Goal: Navigation & Orientation: Find specific page/section

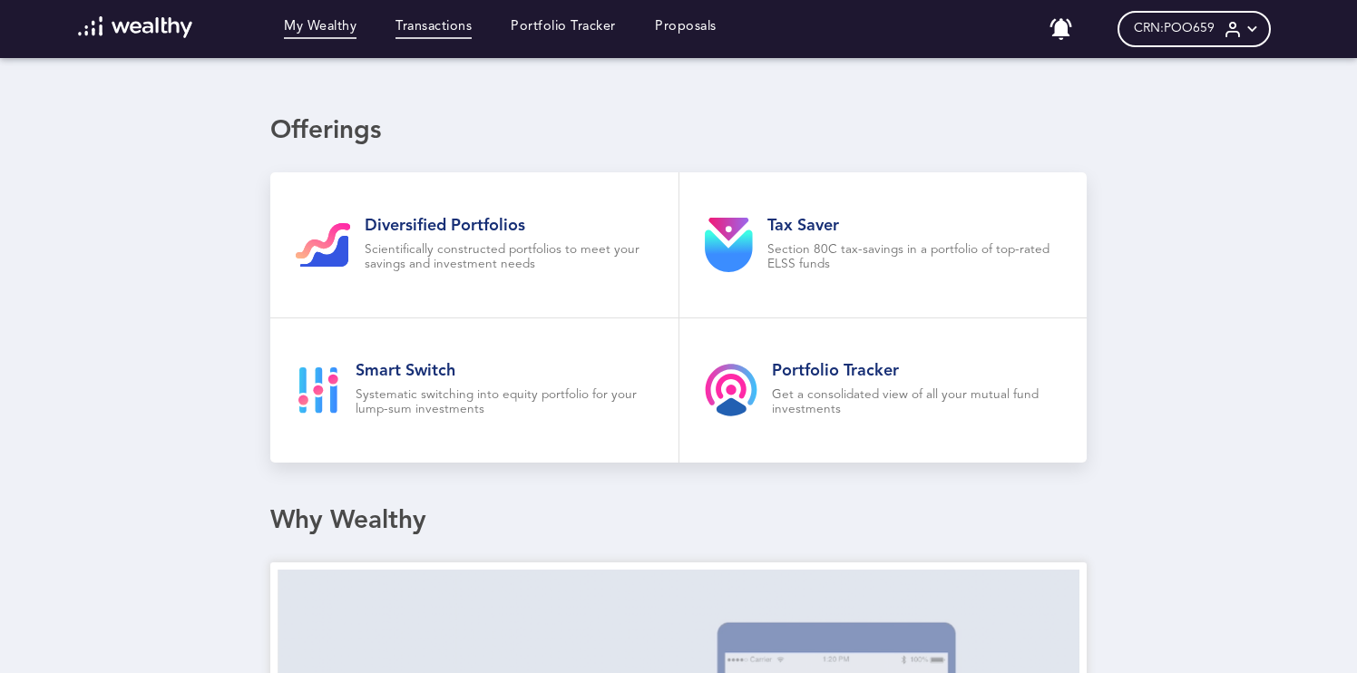
click at [444, 24] on link "Transactions" at bounding box center [434, 29] width 76 height 20
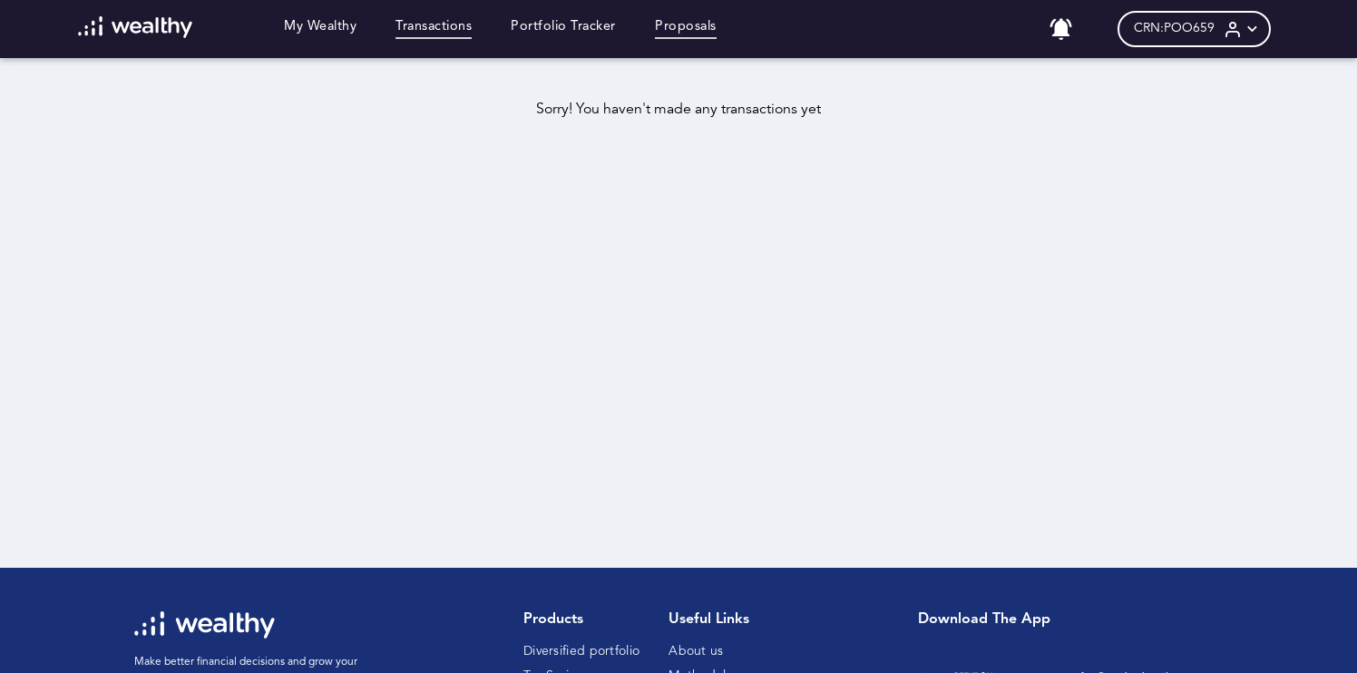
click at [676, 27] on link "Proposals" at bounding box center [686, 29] width 62 height 20
click at [595, 26] on link "Portfolio Tracker" at bounding box center [563, 29] width 105 height 20
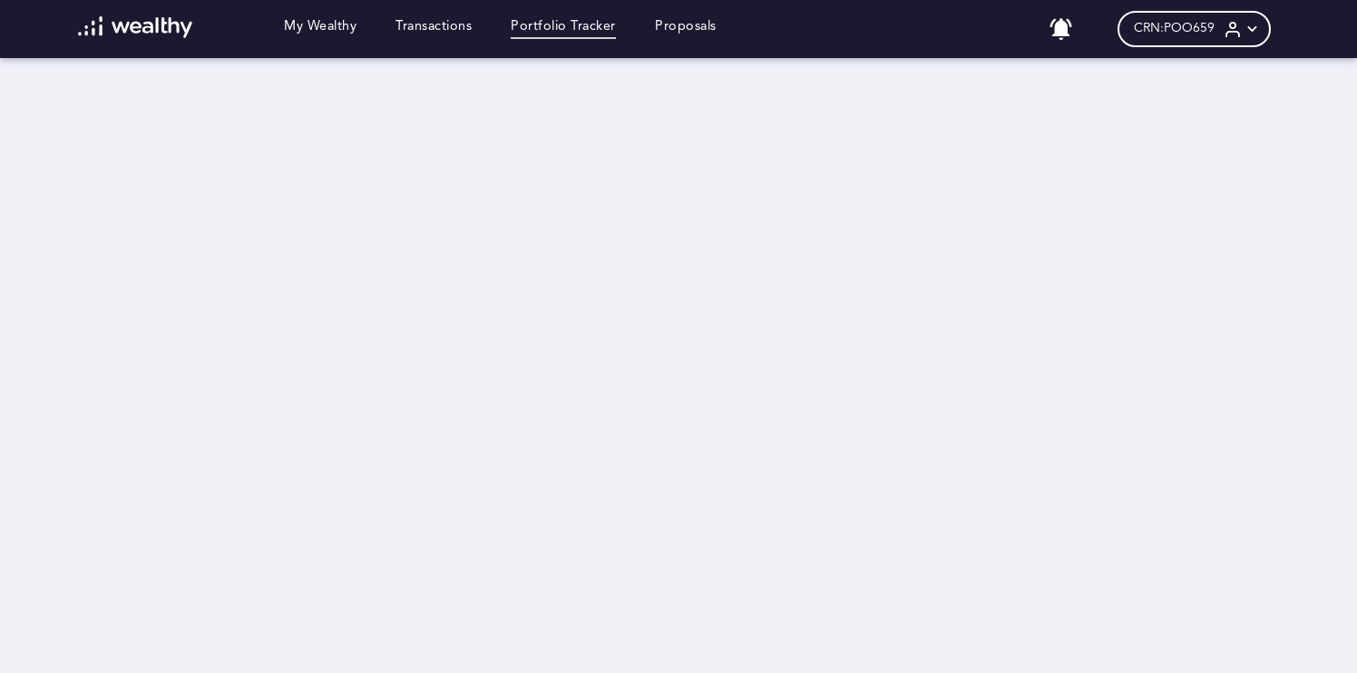
click at [163, 29] on img at bounding box center [135, 27] width 115 height 22
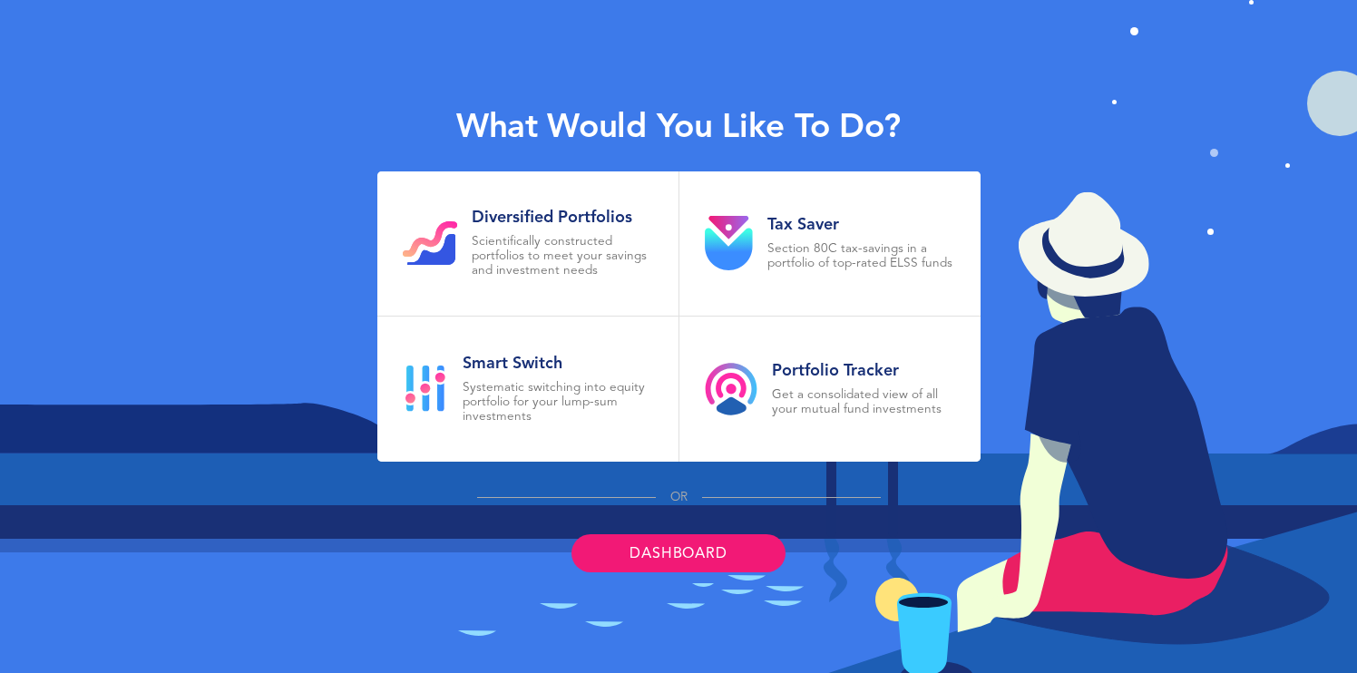
click at [683, 549] on link "Dashboard" at bounding box center [678, 553] width 213 height 38
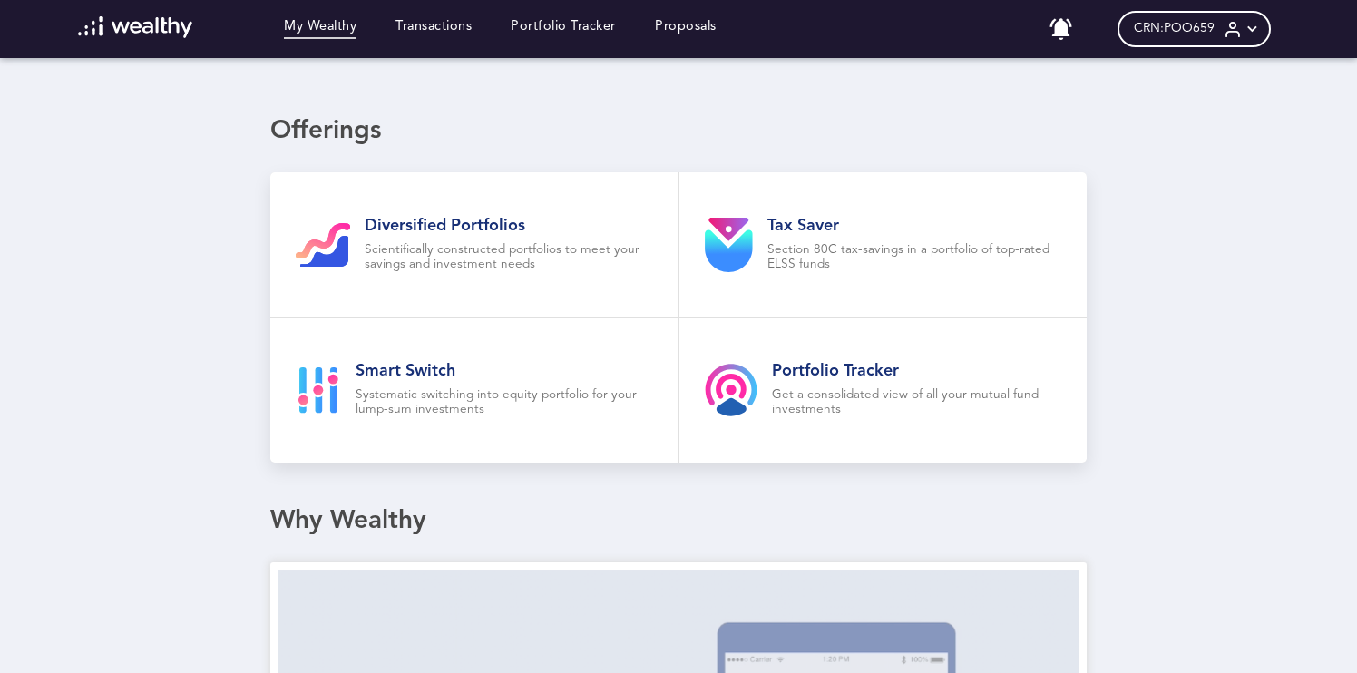
scroll to position [35, 0]
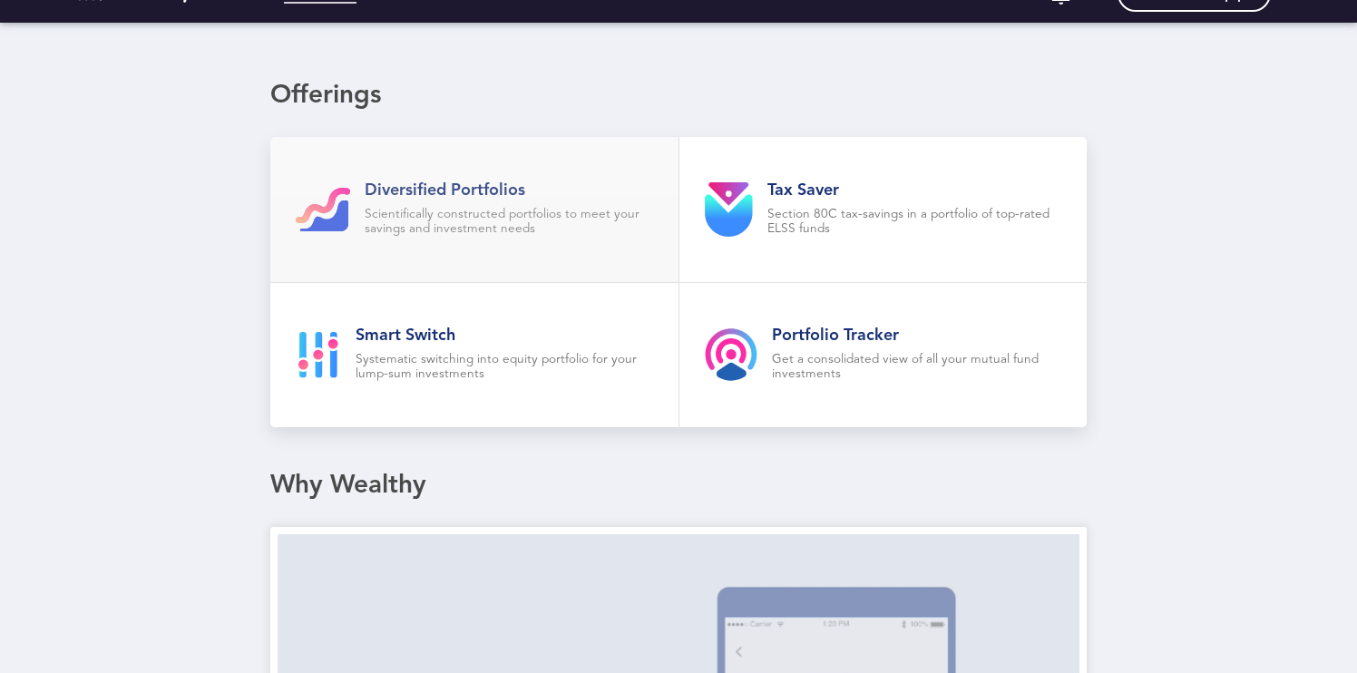
click at [536, 208] on p "Scientifically constructed portfolios to meet your savings and investment needs" at bounding box center [509, 222] width 288 height 29
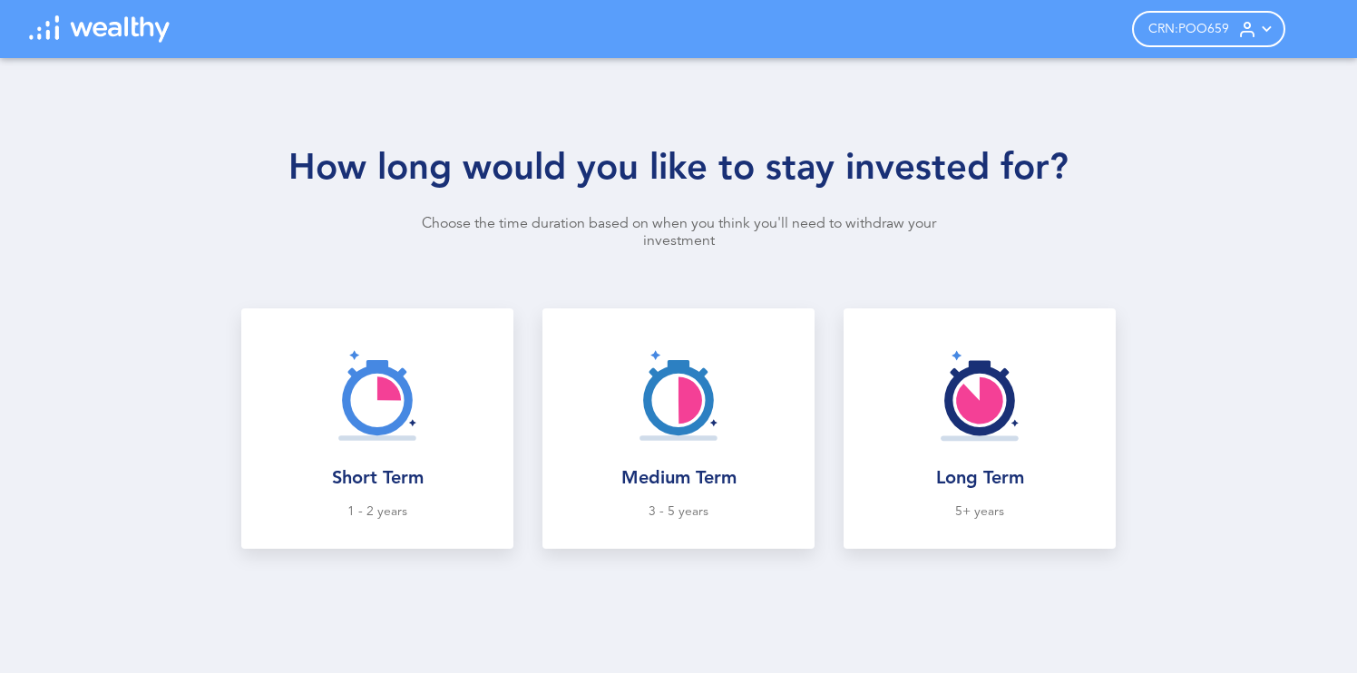
click at [112, 31] on img at bounding box center [99, 28] width 141 height 27
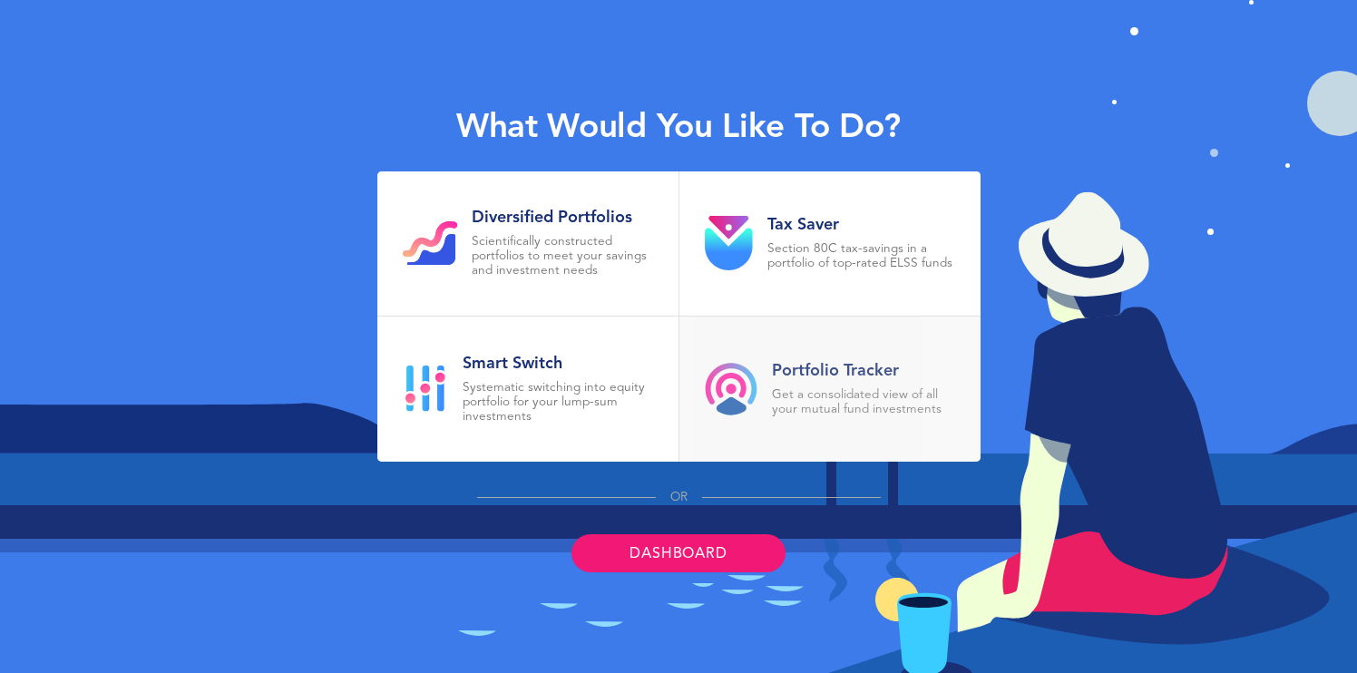
click at [808, 378] on h2 "Portfolio Tracker" at bounding box center [863, 371] width 183 height 20
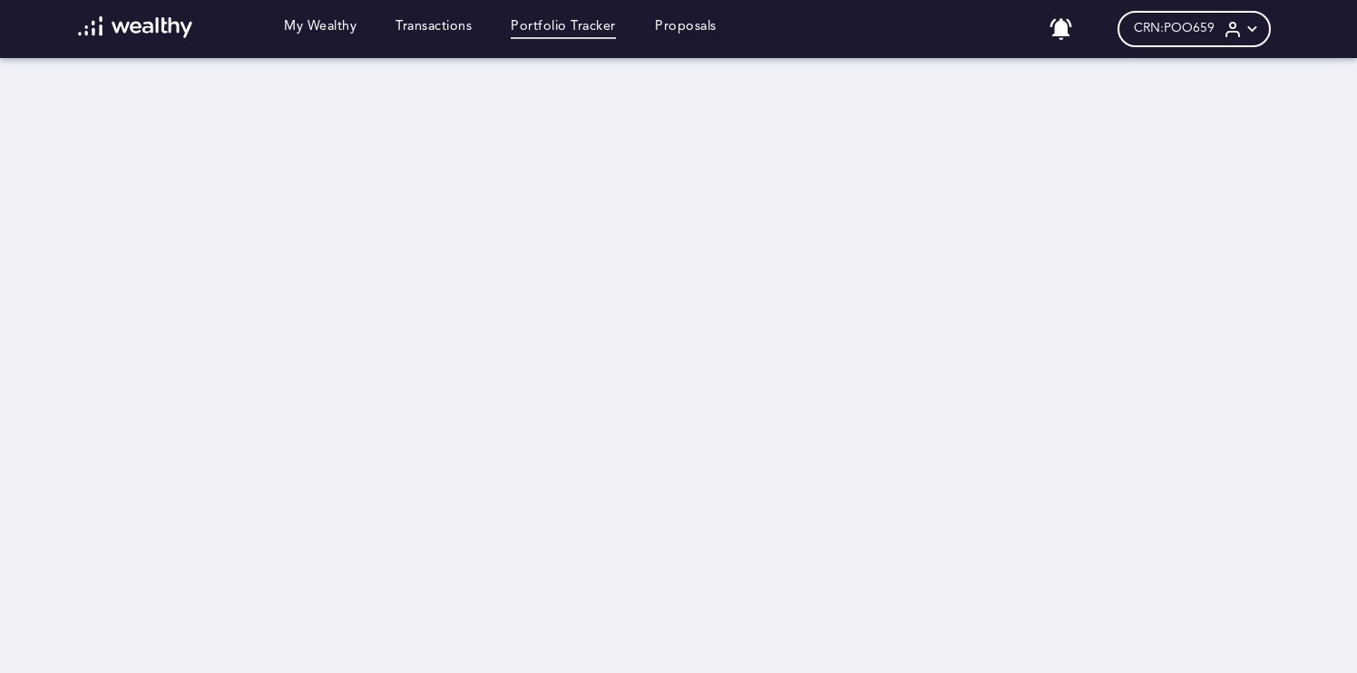
click at [177, 34] on img at bounding box center [135, 27] width 115 height 22
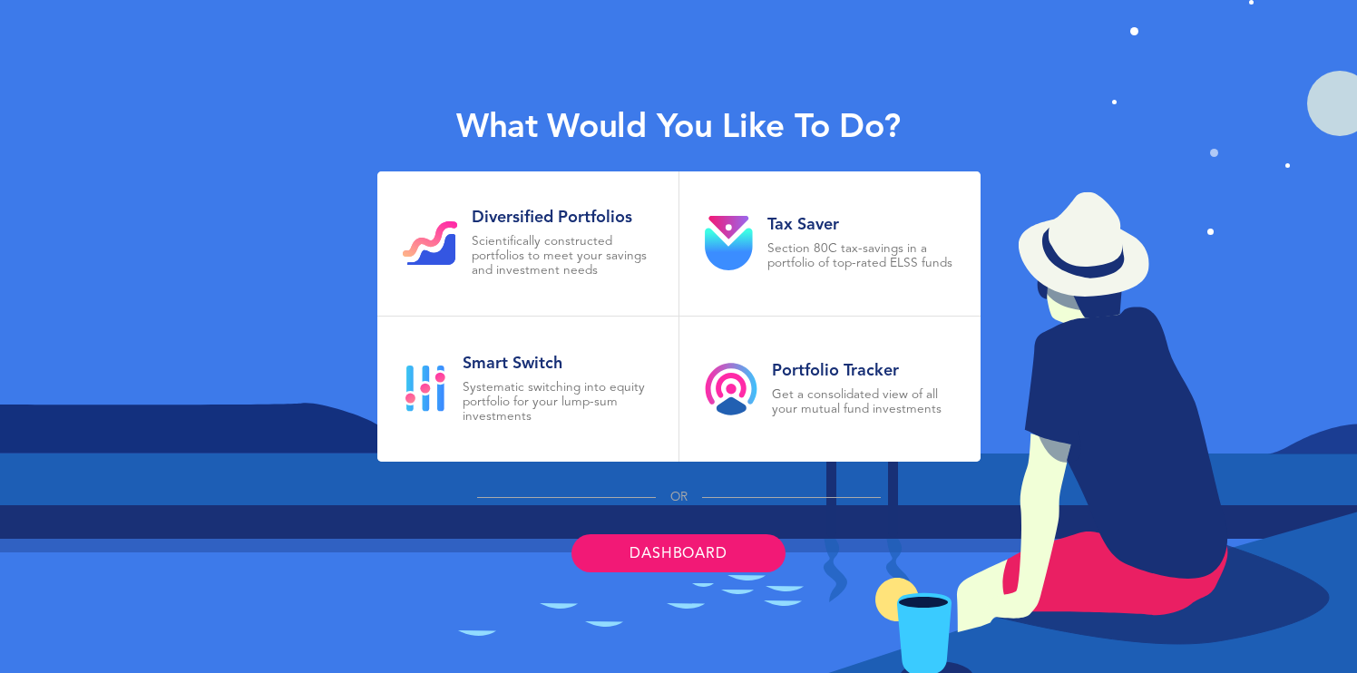
click at [671, 552] on link "Dashboard" at bounding box center [678, 553] width 213 height 38
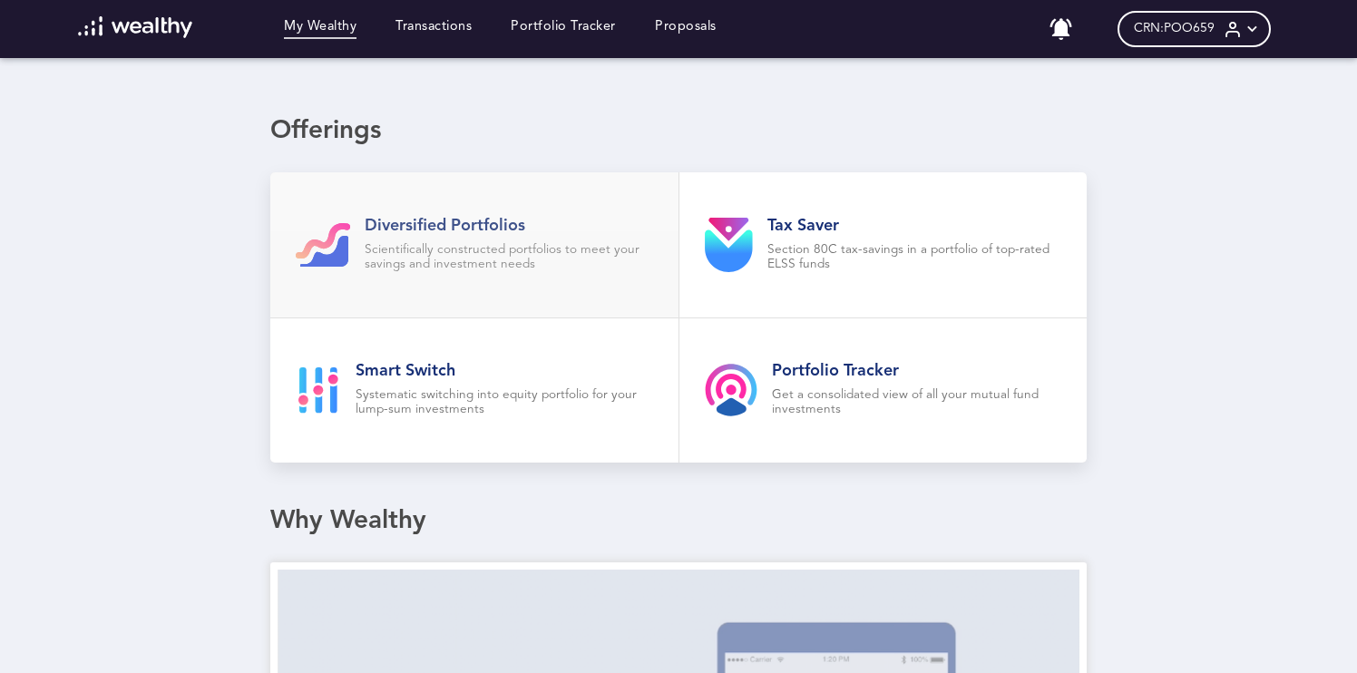
click at [502, 244] on p "Scientifically constructed portfolios to meet your savings and investment needs" at bounding box center [509, 257] width 288 height 29
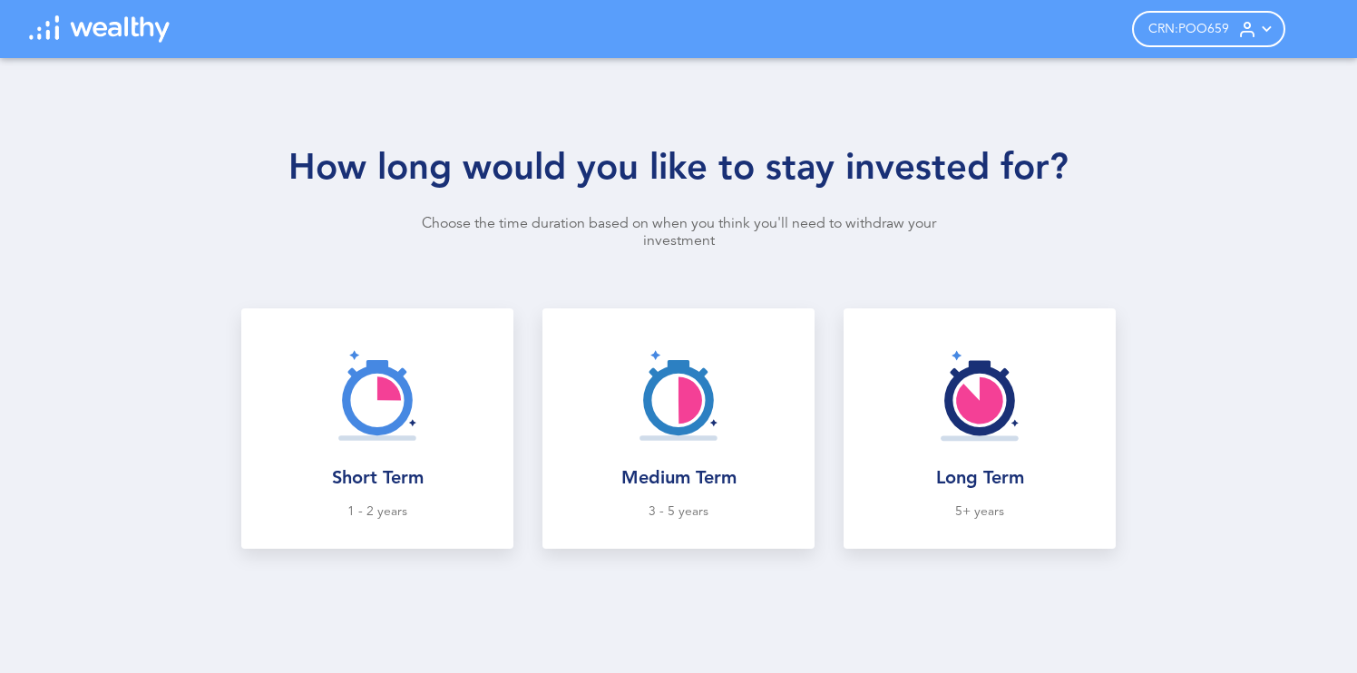
click at [103, 23] on img at bounding box center [99, 28] width 141 height 27
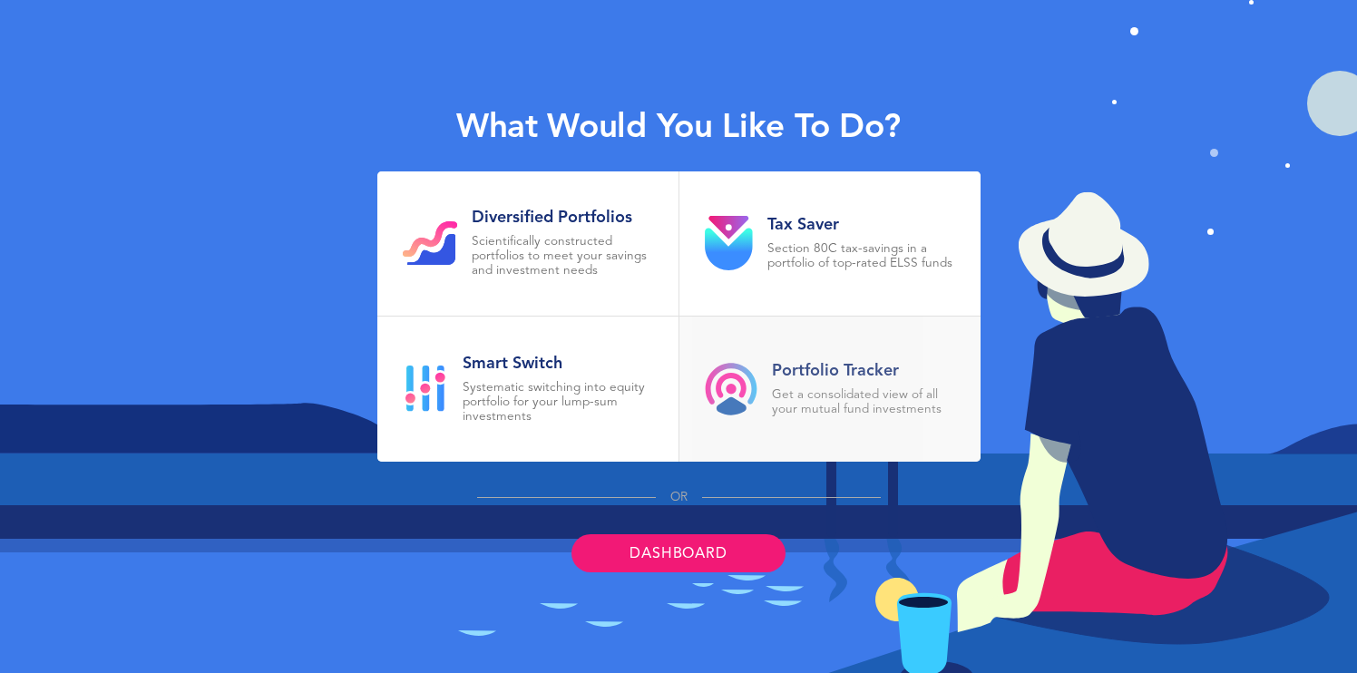
click at [822, 358] on link "Portfolio Tracker Get a consolidated view of all your mutual fund investments" at bounding box center [829, 389] width 301 height 145
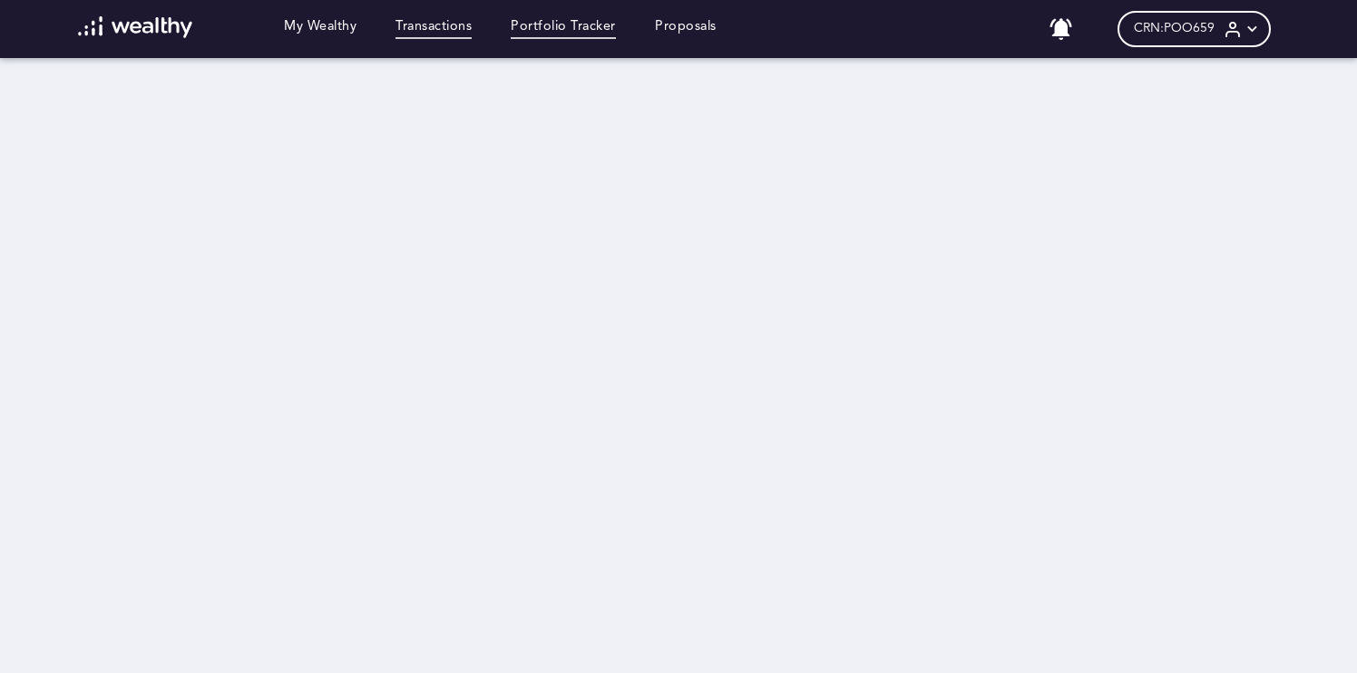
click at [443, 24] on link "Transactions" at bounding box center [434, 29] width 76 height 20
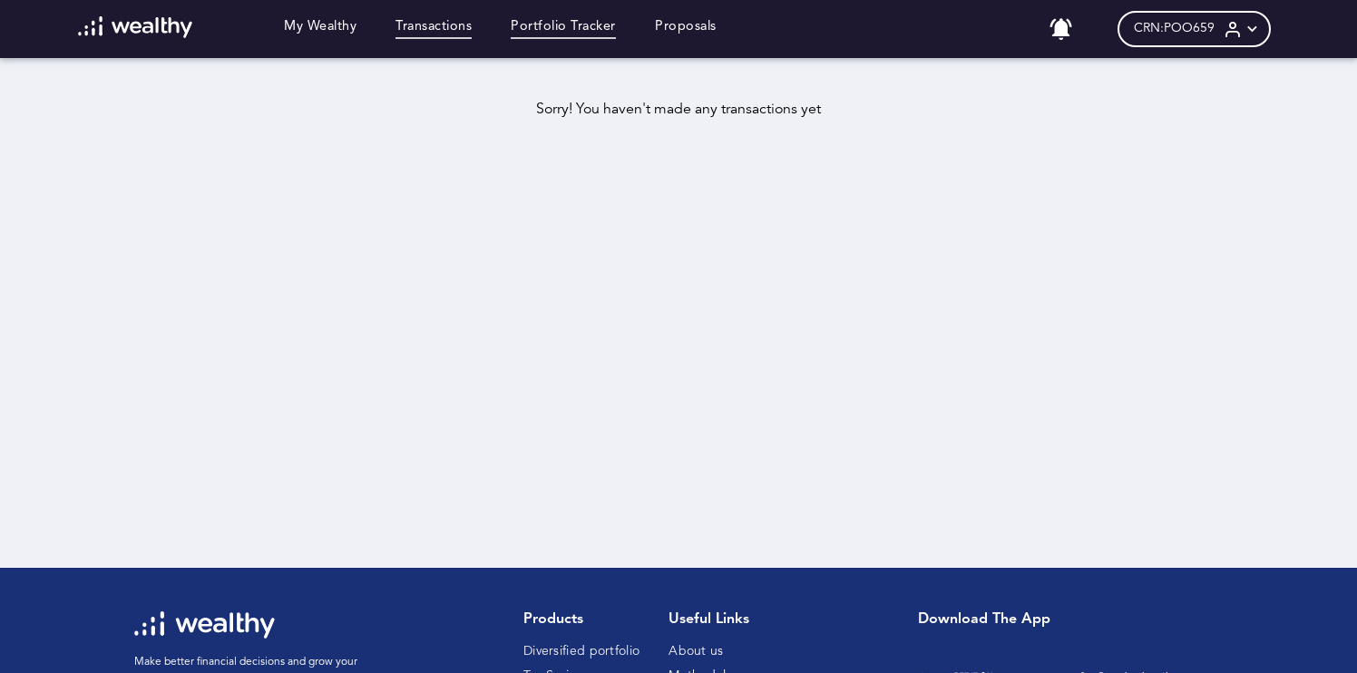
click at [529, 33] on link "Portfolio Tracker" at bounding box center [563, 29] width 105 height 20
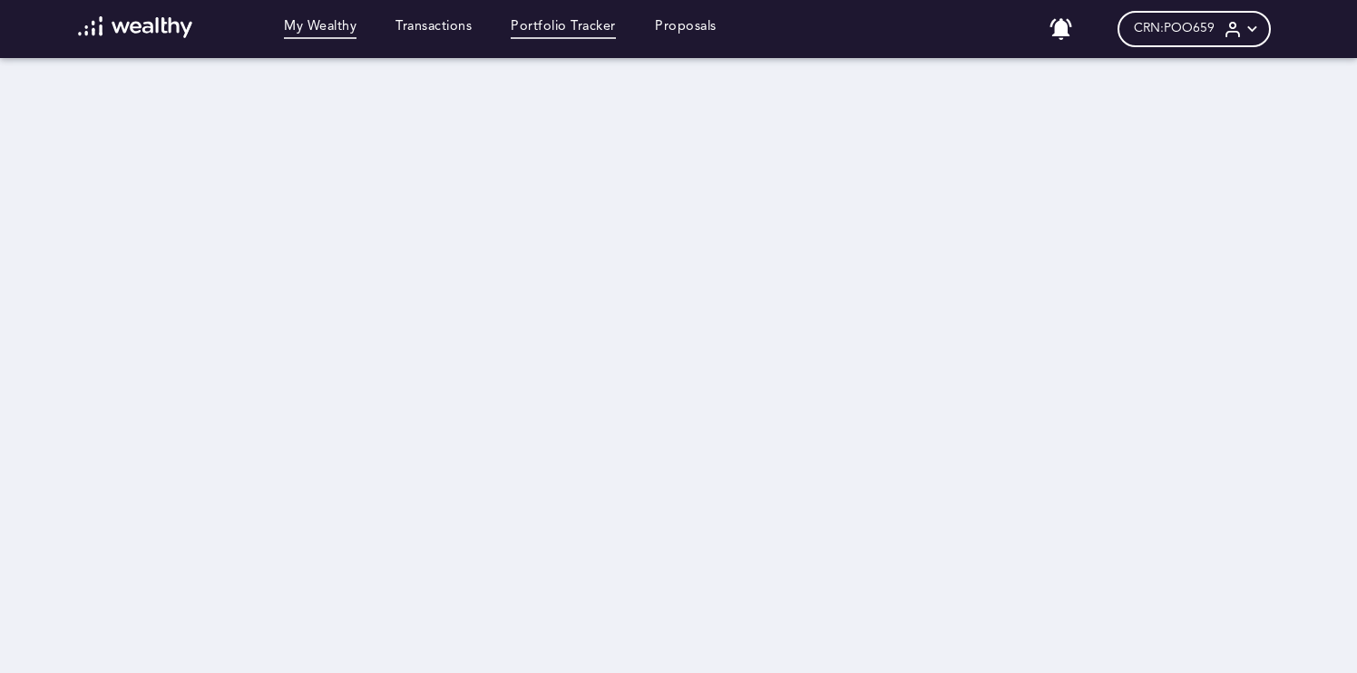
click at [327, 30] on link "My Wealthy" at bounding box center [320, 29] width 73 height 20
